Goal: Communication & Community: Share content

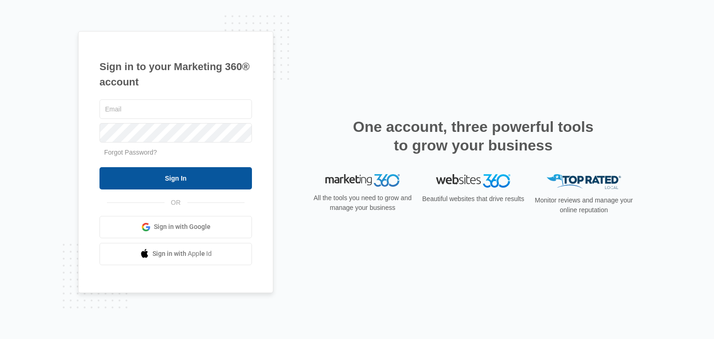
type input "[PERSON_NAME][EMAIL_ADDRESS][DOMAIN_NAME]"
click at [207, 175] on input "Sign In" at bounding box center [176, 178] width 153 height 22
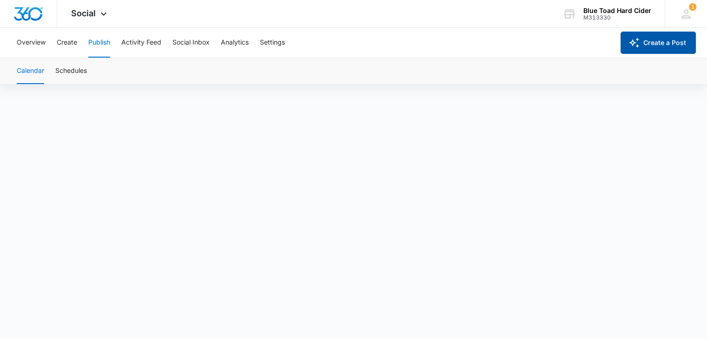
click at [655, 40] on button "Create a Post" at bounding box center [658, 43] width 75 height 22
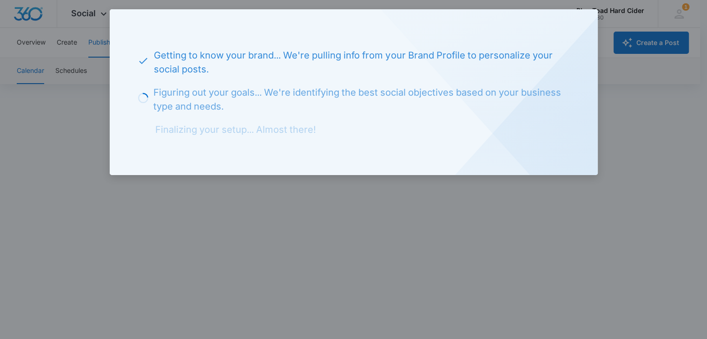
click at [662, 306] on div at bounding box center [353, 169] width 707 height 339
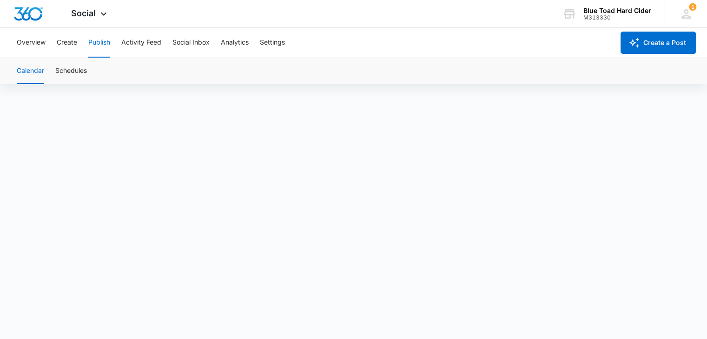
scroll to position [7, 0]
